Goal: Information Seeking & Learning: Learn about a topic

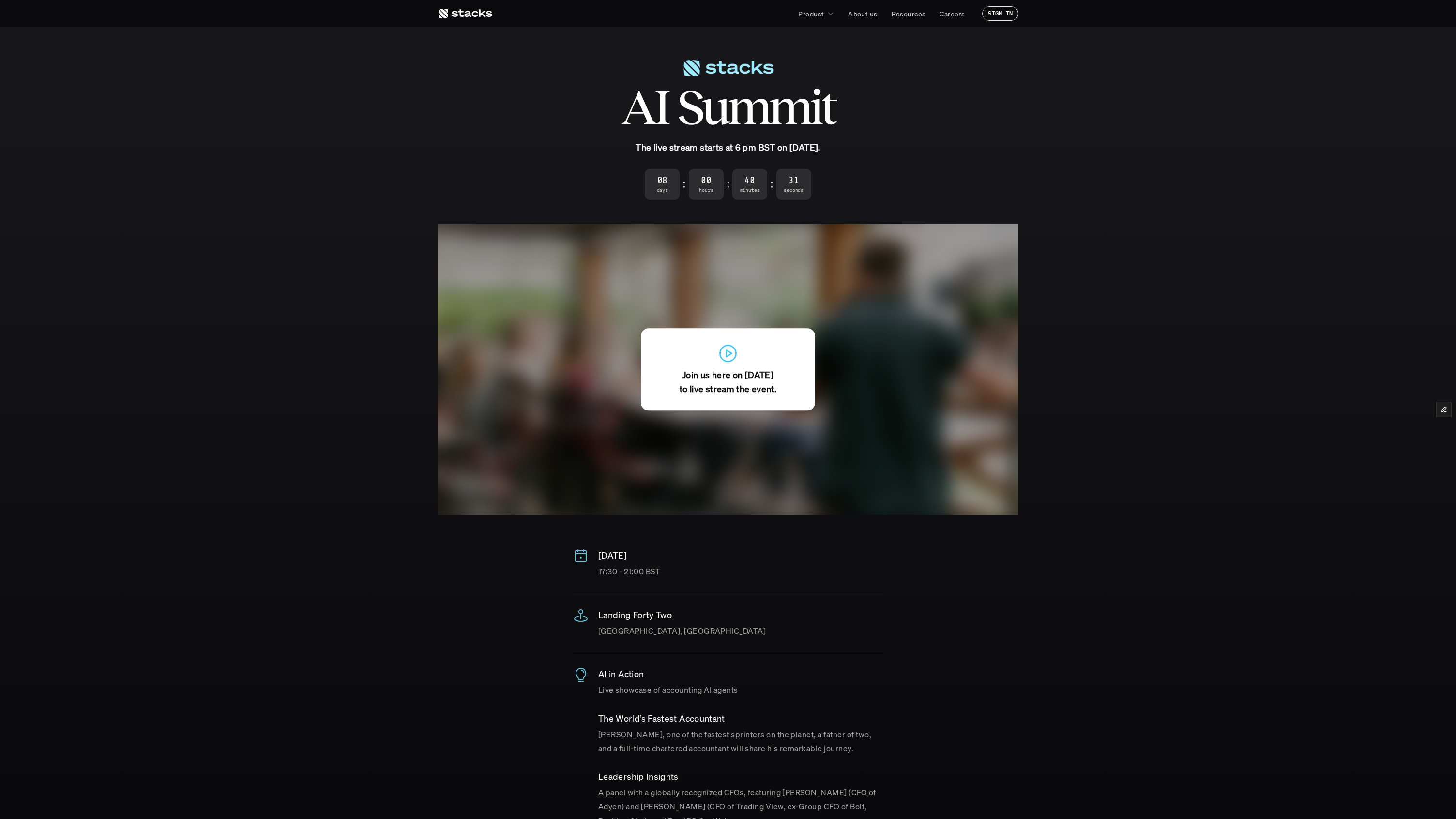
drag, startPoint x: 726, startPoint y: 148, endPoint x: 794, endPoint y: 149, distance: 68.0
click at [794, 149] on strong "The live stream starts at 6 pm BST on [DATE]." at bounding box center [728, 147] width 184 height 11
click at [811, 149] on strong "The live stream starts at 6 pm BST on [DATE]." at bounding box center [728, 147] width 184 height 11
click at [1041, 559] on section "AI Summit The live stream starts at 6 pm BST on October 22. 08 Days : 00 Hours …" at bounding box center [728, 413] width 1456 height 827
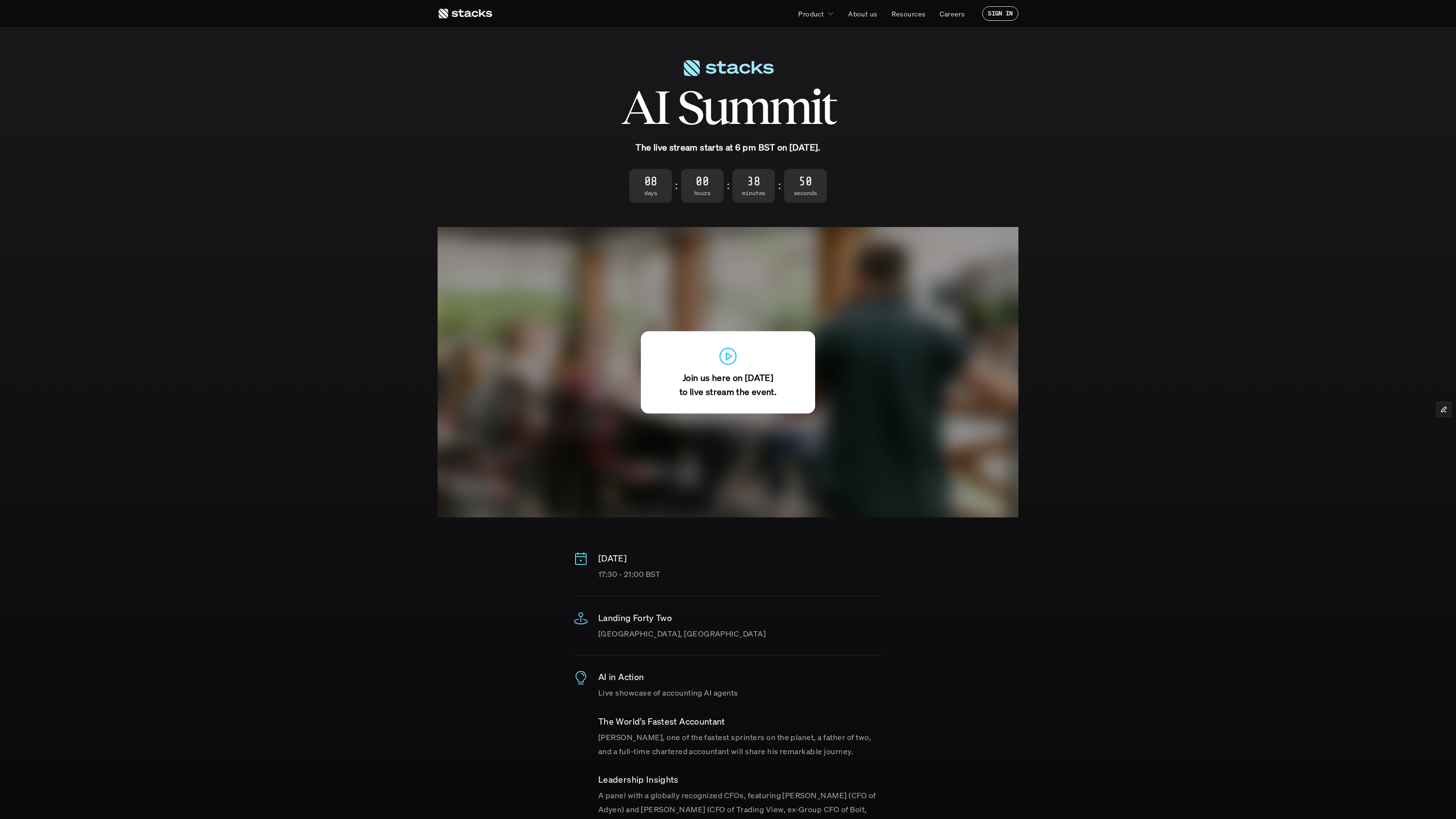
click at [726, 367] on icon at bounding box center [728, 356] width 21 height 21
click at [726, 355] on use at bounding box center [728, 357] width 16 height 16
